Goal: Information Seeking & Learning: Understand process/instructions

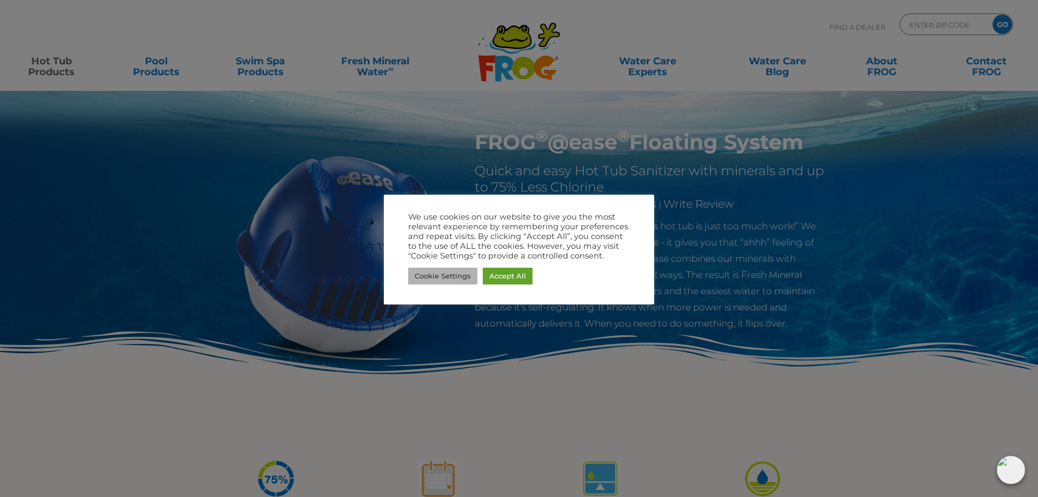
click at [445, 282] on link "Cookie Settings" at bounding box center [442, 276] width 69 height 17
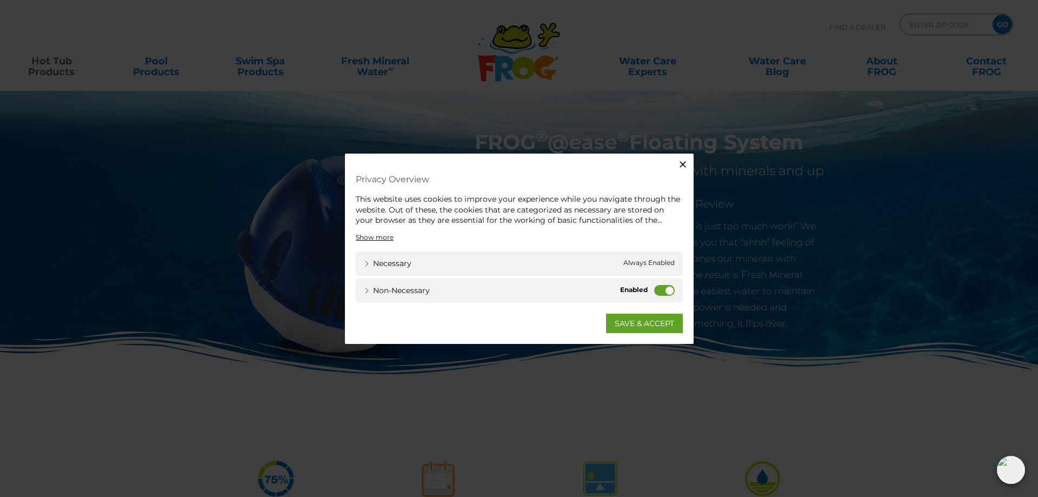
click at [663, 290] on label "Non-necessary" at bounding box center [664, 289] width 21 height 11
click at [0, 0] on input "Non-necessary" at bounding box center [0, 0] width 0 height 0
click at [636, 321] on link "SAVE & ACCEPT" at bounding box center [644, 322] width 77 height 19
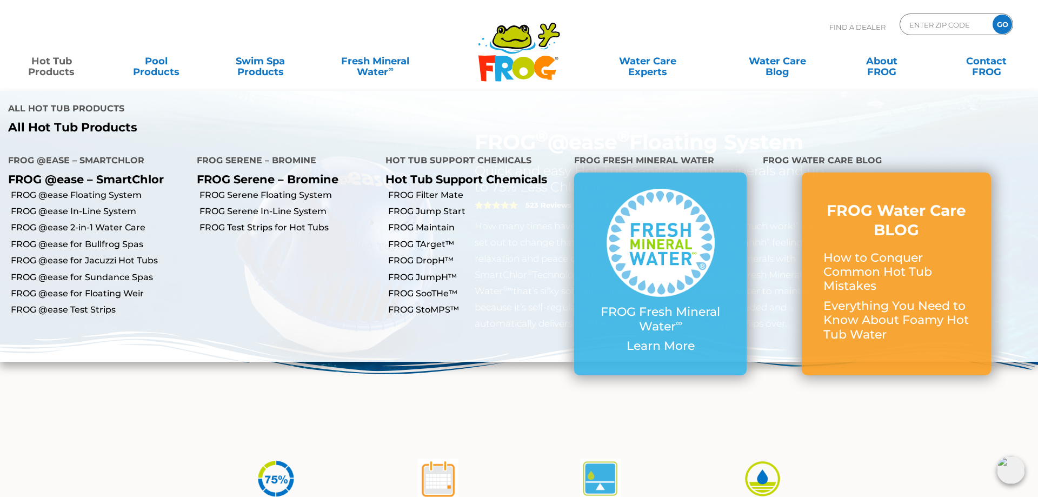
click at [48, 67] on link "Hot Tub Products" at bounding box center [51, 61] width 81 height 22
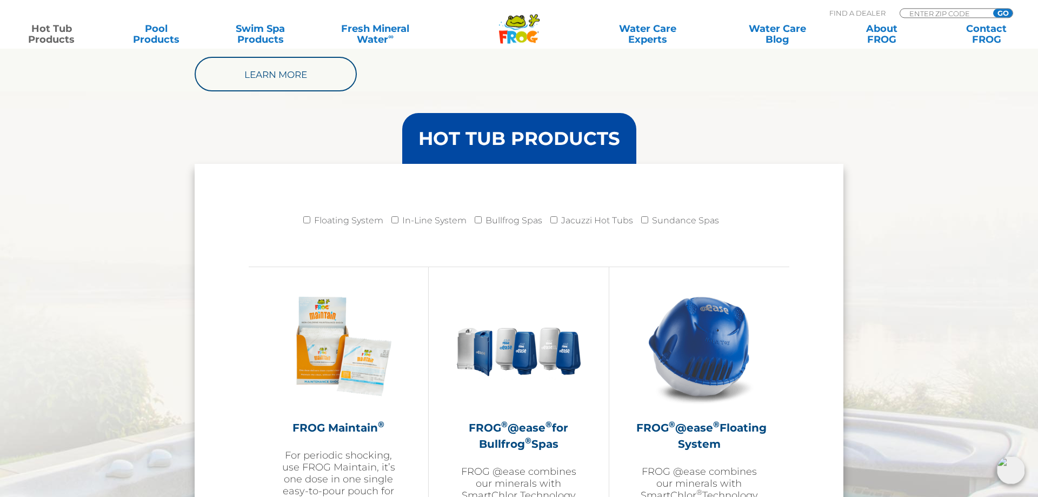
scroll to position [937, 0]
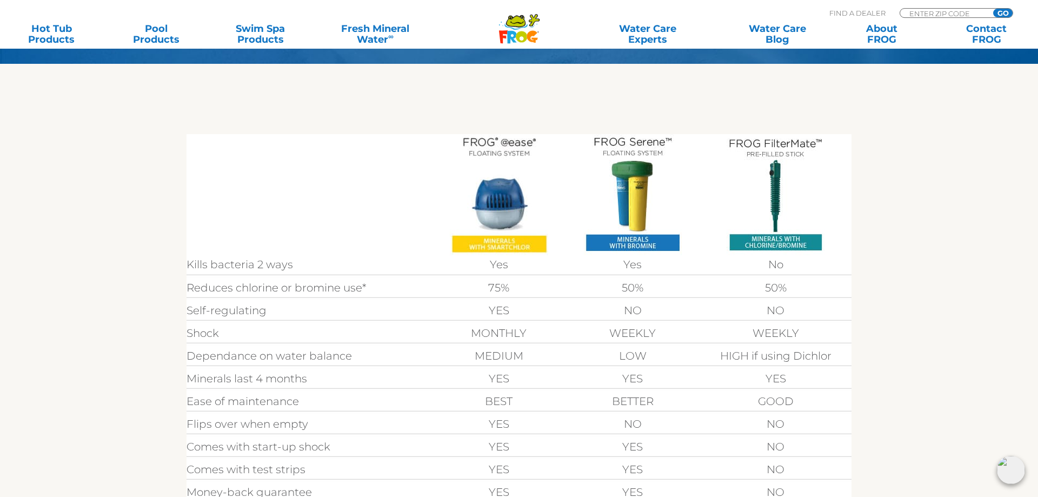
scroll to position [276, 0]
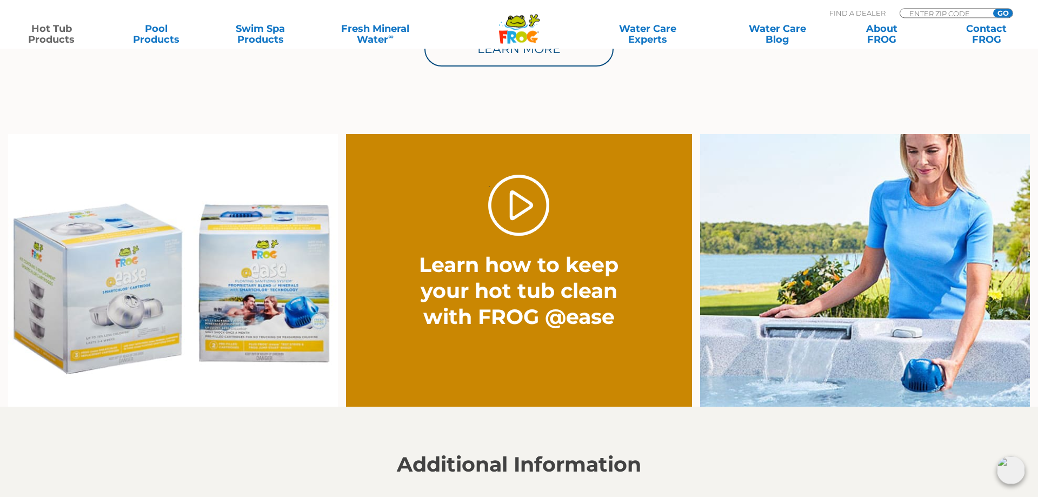
scroll to position [772, 0]
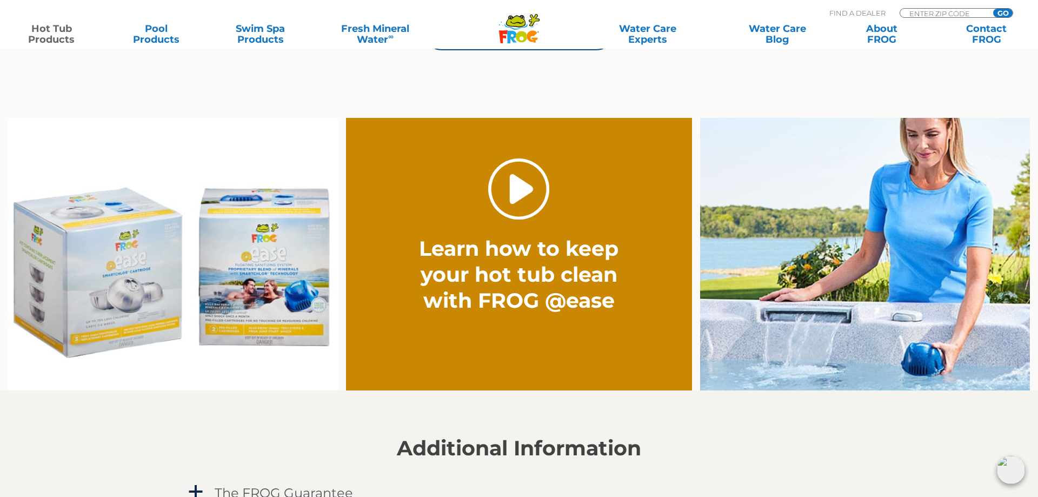
click at [518, 197] on link "." at bounding box center [518, 188] width 61 height 61
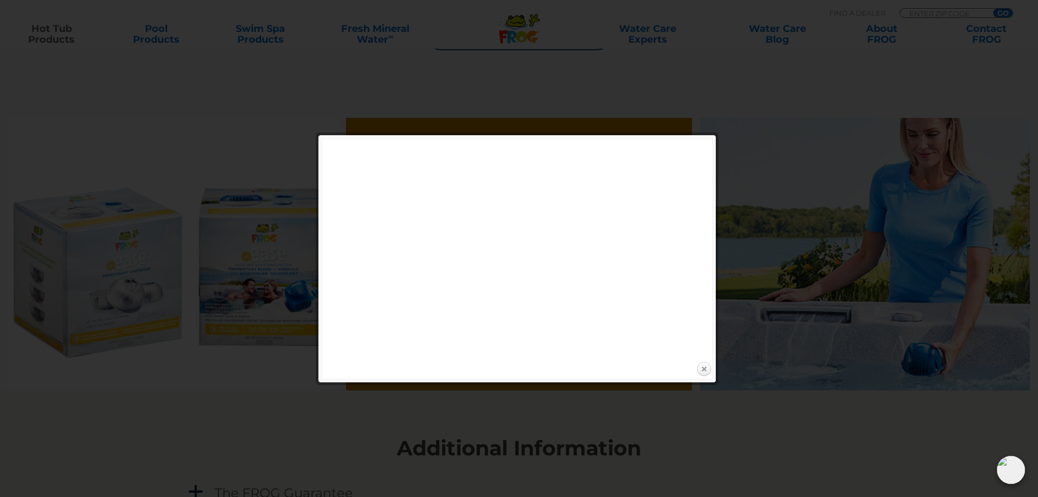
click at [706, 366] on link "Close" at bounding box center [704, 369] width 16 height 16
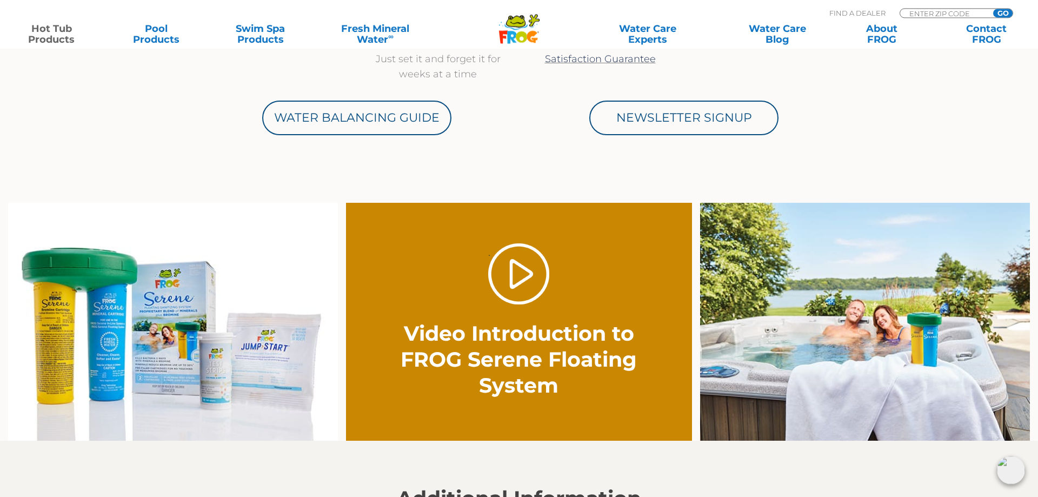
scroll to position [717, 0]
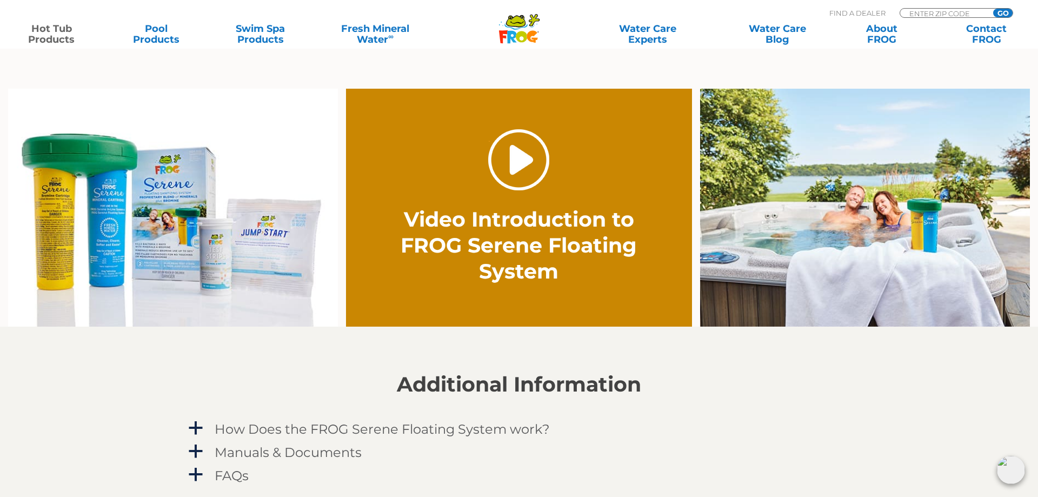
click at [516, 157] on link "." at bounding box center [518, 159] width 61 height 61
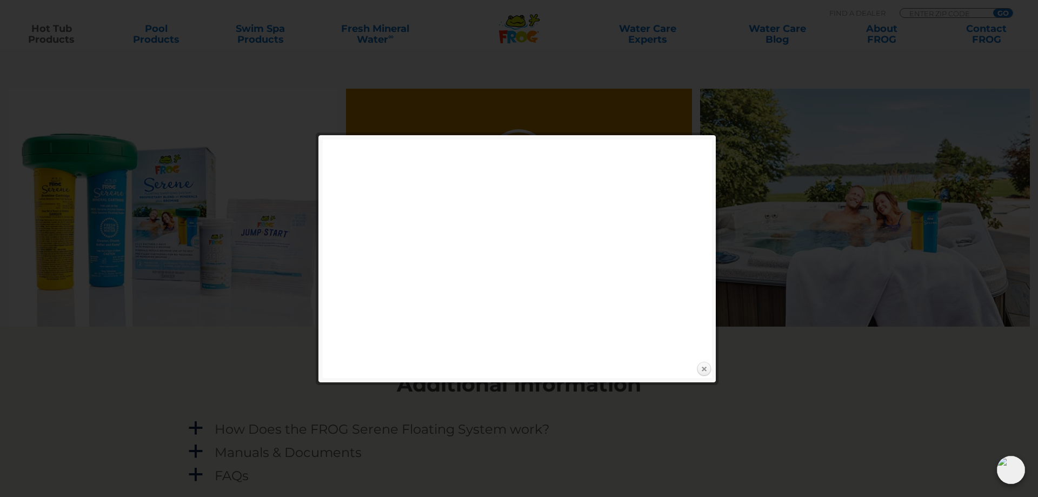
click at [703, 369] on link "Close" at bounding box center [704, 369] width 16 height 16
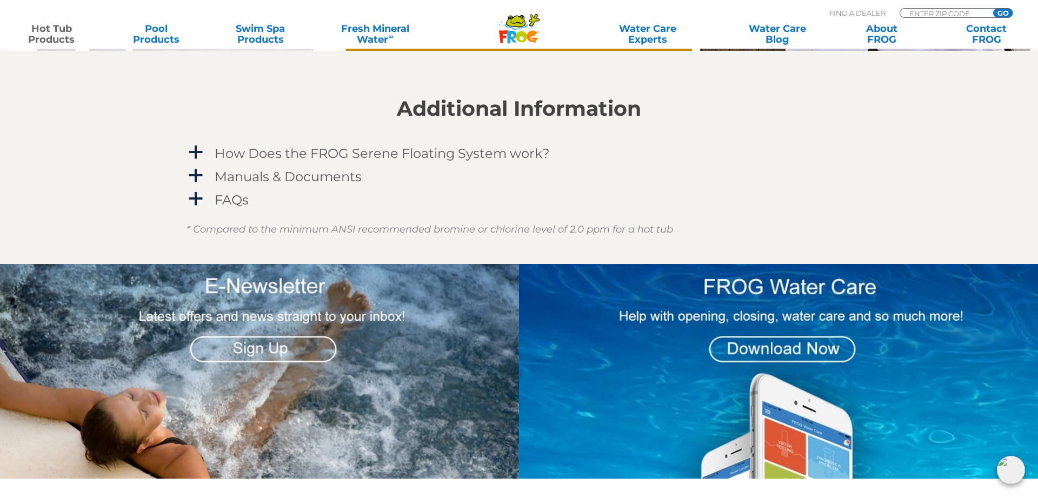
scroll to position [1047, 0]
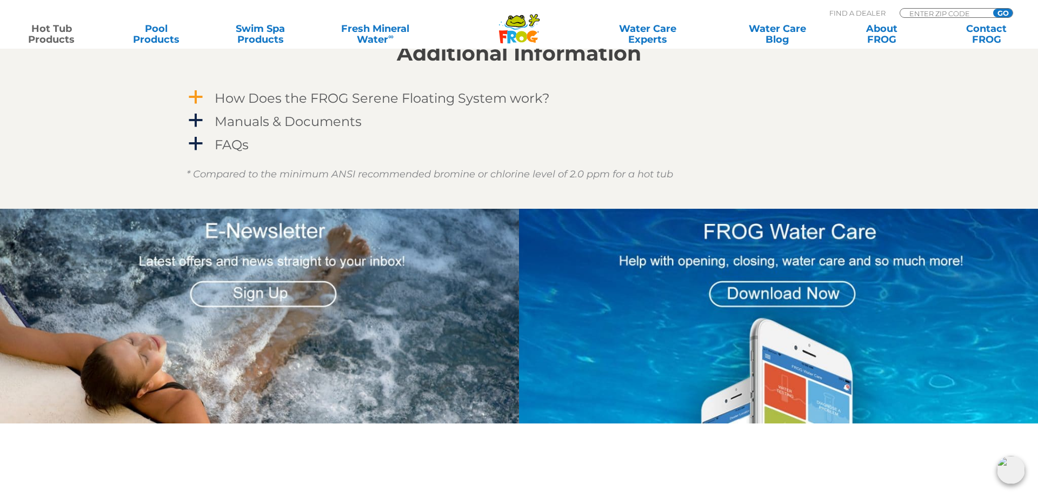
click at [195, 96] on span "a" at bounding box center [196, 97] width 16 height 16
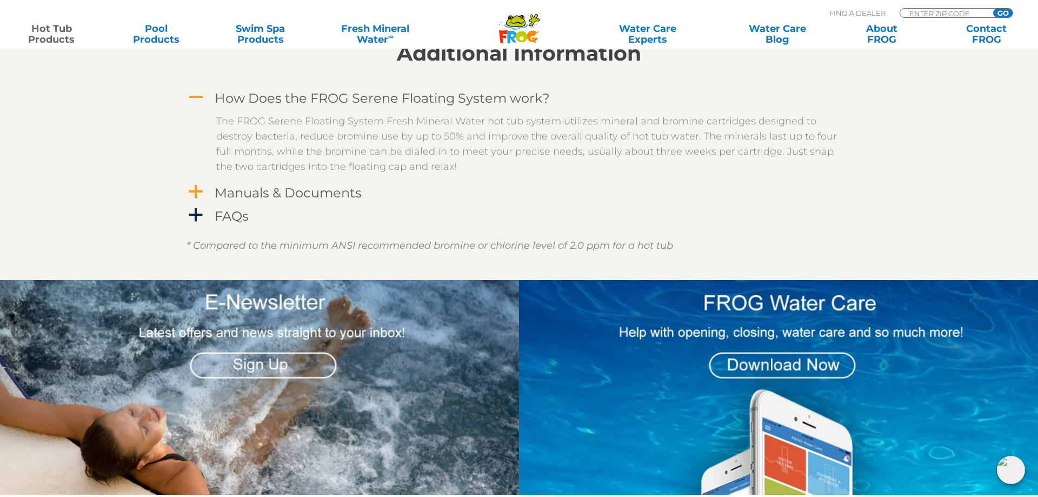
click at [192, 190] on span "a" at bounding box center [196, 192] width 16 height 16
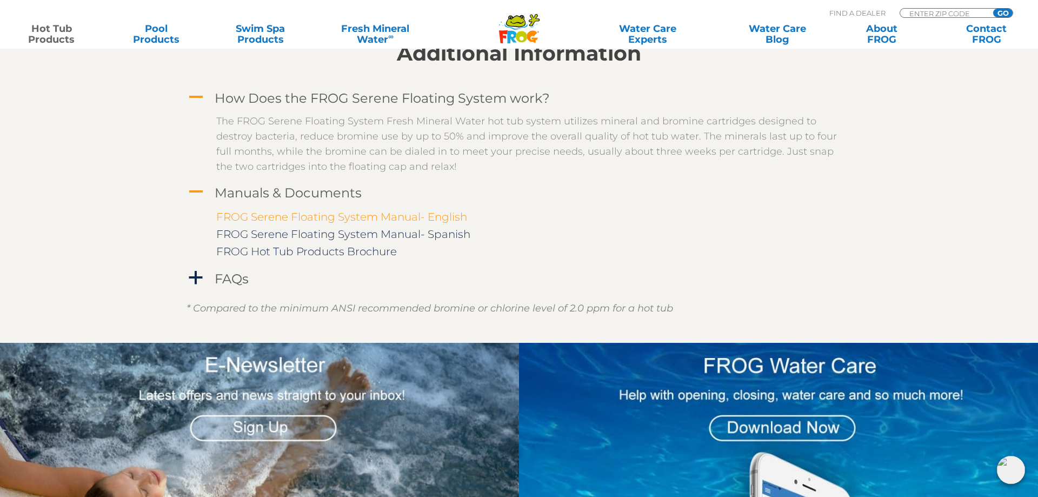
click at [256, 217] on link "FROG Serene Floating System Manual- English" at bounding box center [341, 216] width 251 height 13
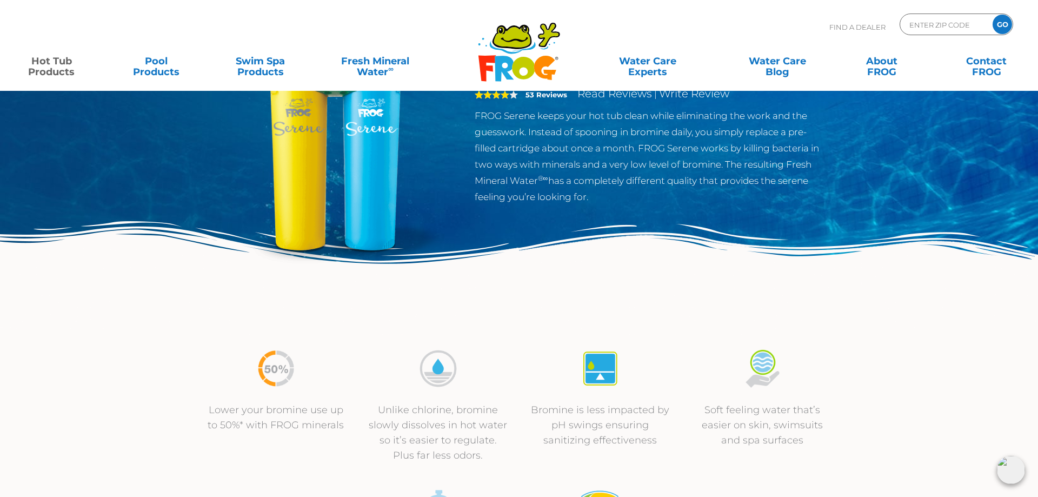
scroll to position [0, 0]
